Goal: Find specific fact: Find specific fact

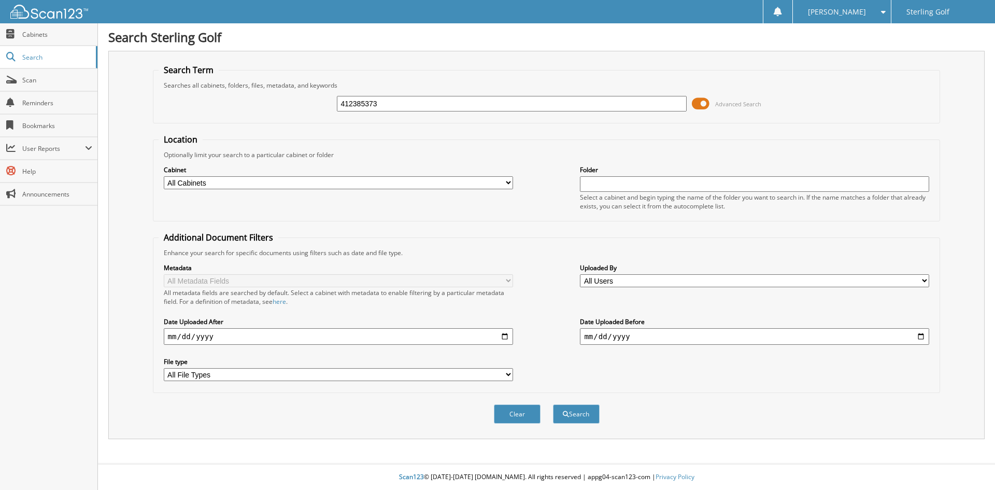
type input "412385373"
click at [553, 404] on button "Search" at bounding box center [576, 413] width 47 height 19
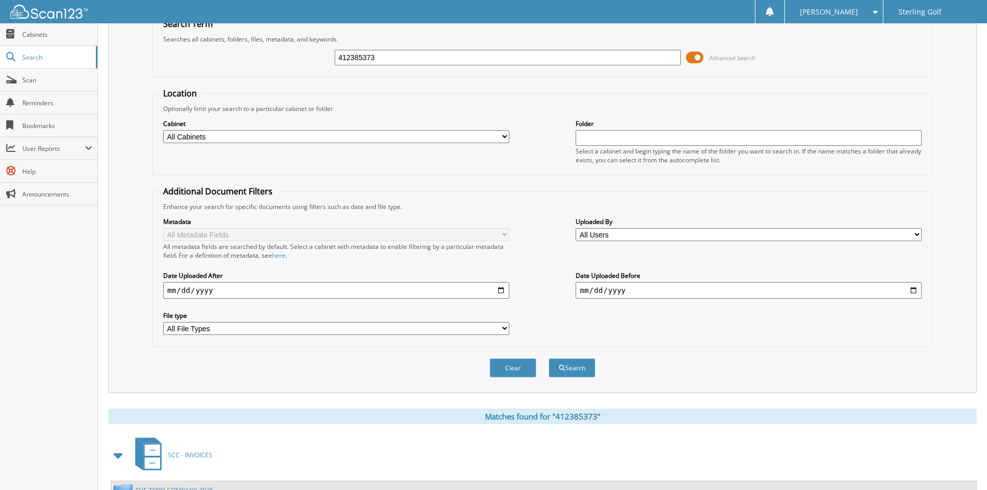
scroll to position [130, 0]
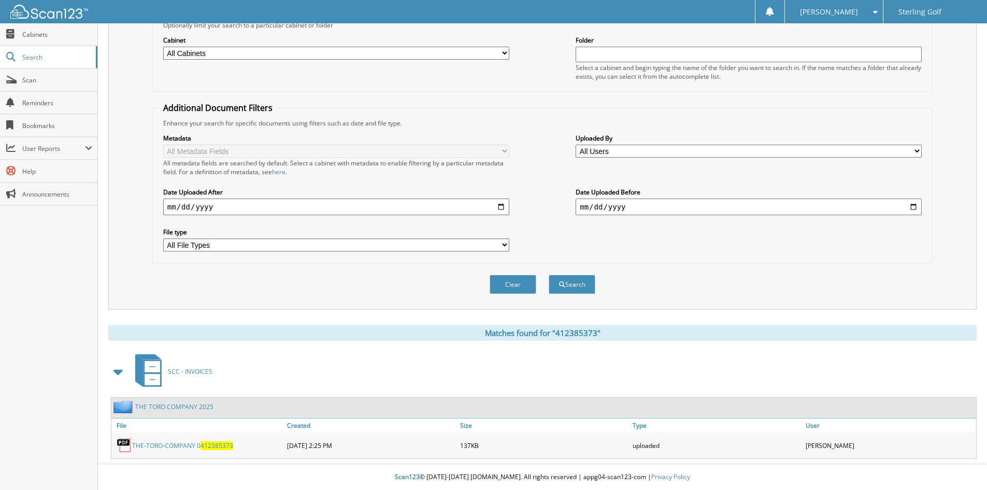
click at [193, 405] on link "THE TORO COMPANY 2025" at bounding box center [174, 406] width 78 height 9
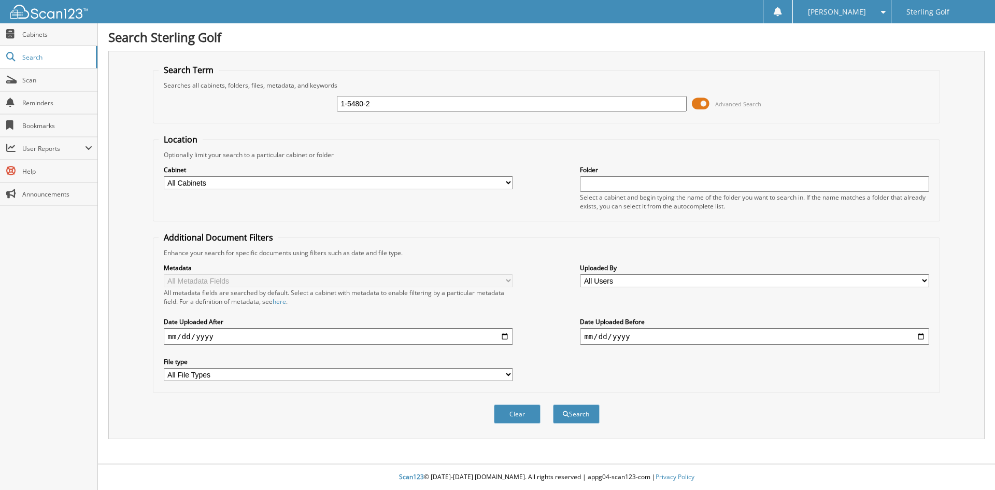
type input "1-5480-2"
click at [553, 404] on button "Search" at bounding box center [576, 413] width 47 height 19
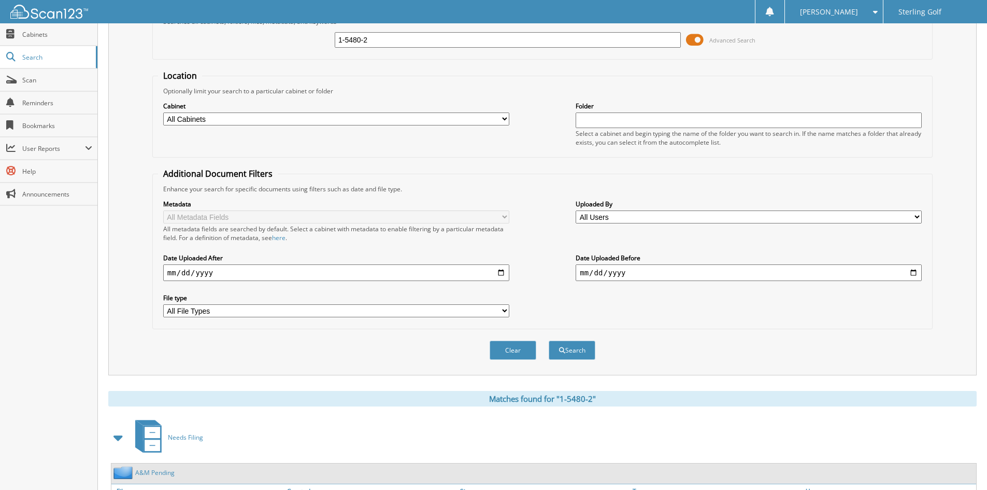
scroll to position [130, 0]
